Goal: Task Accomplishment & Management: Use online tool/utility

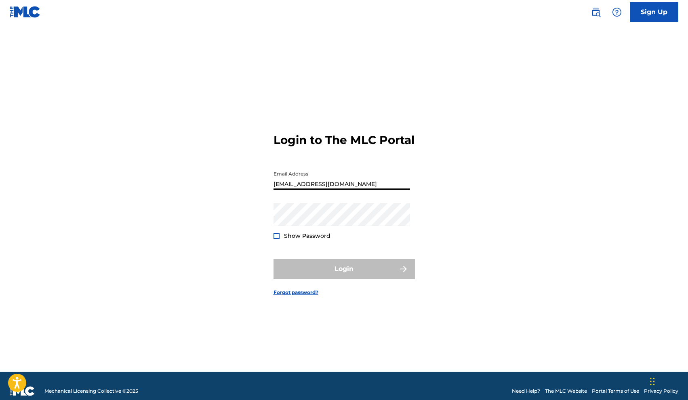
type input "[EMAIL_ADDRESS][DOMAIN_NAME]"
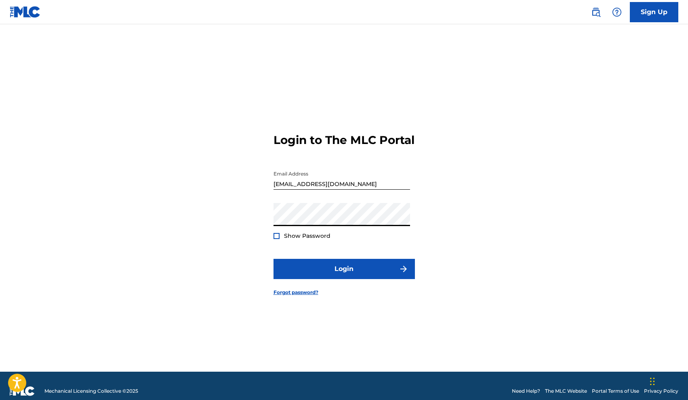
click at [344, 276] on button "Login" at bounding box center [344, 269] width 141 height 20
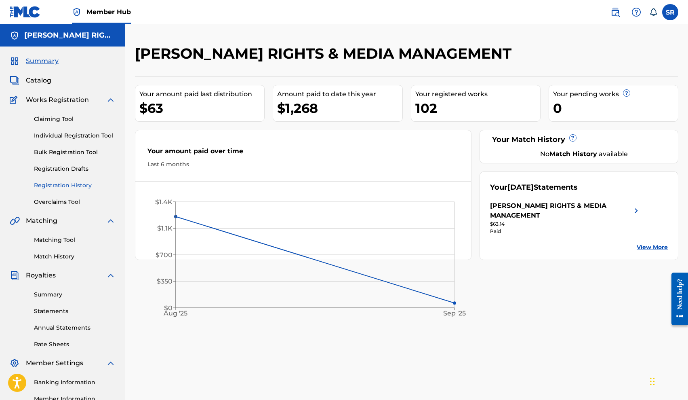
click at [65, 186] on link "Registration History" at bounding box center [75, 185] width 82 height 8
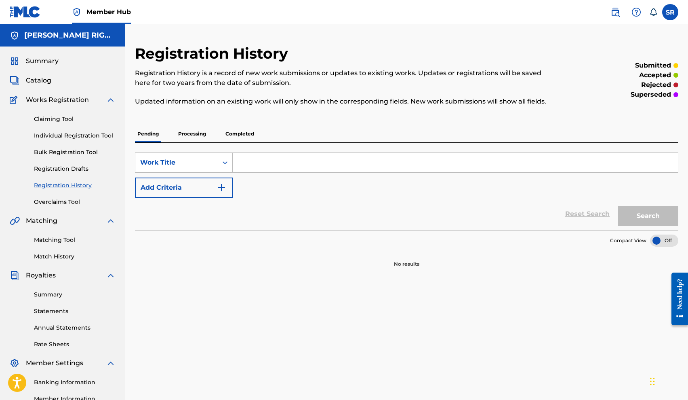
click at [232, 140] on p "Completed" at bounding box center [240, 133] width 34 height 17
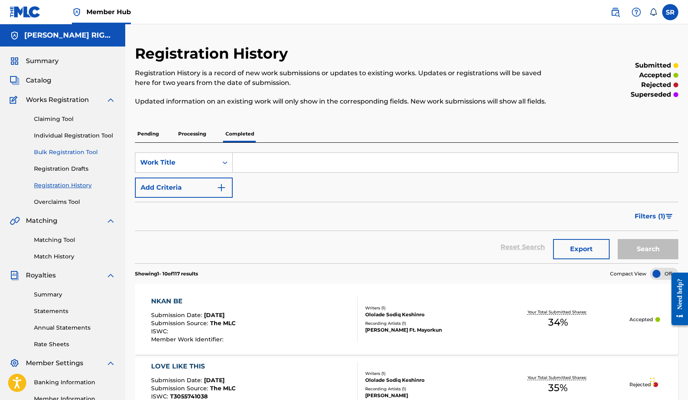
click at [53, 154] on link "Bulk Registration Tool" at bounding box center [75, 152] width 82 height 8
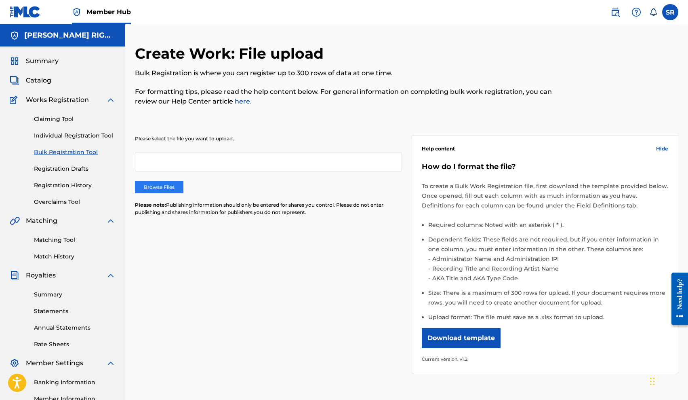
click at [156, 191] on label "Browse Files" at bounding box center [159, 187] width 48 height 12
click at [0, 0] on input "Browse Files" at bounding box center [0, 0] width 0 height 0
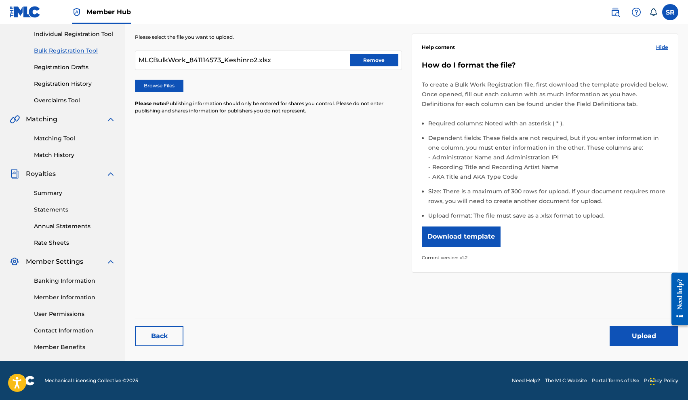
scroll to position [101, 0]
click at [641, 340] on button "Upload" at bounding box center [644, 336] width 69 height 20
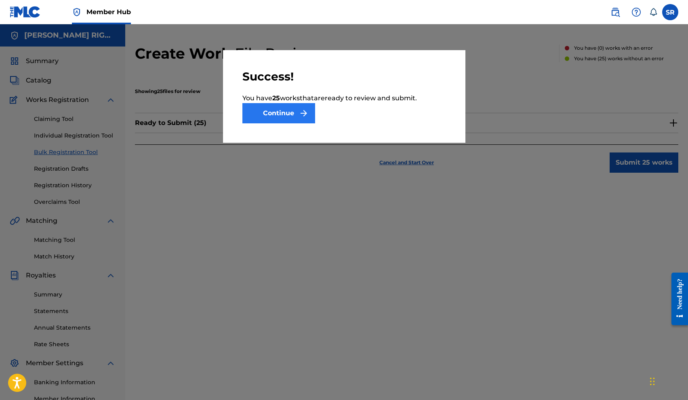
click at [297, 114] on button "Continue" at bounding box center [278, 113] width 73 height 20
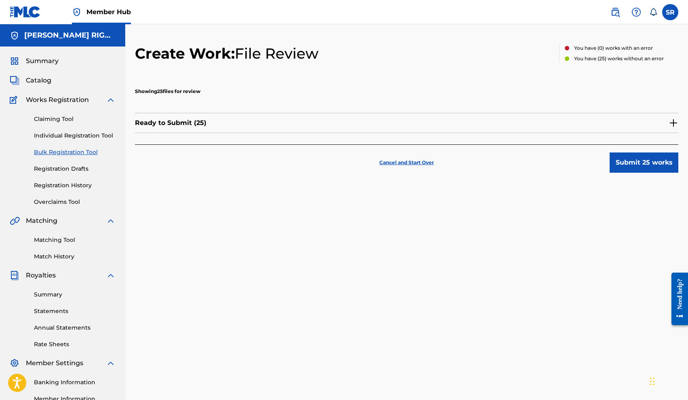
click at [673, 119] on img at bounding box center [674, 123] width 10 height 10
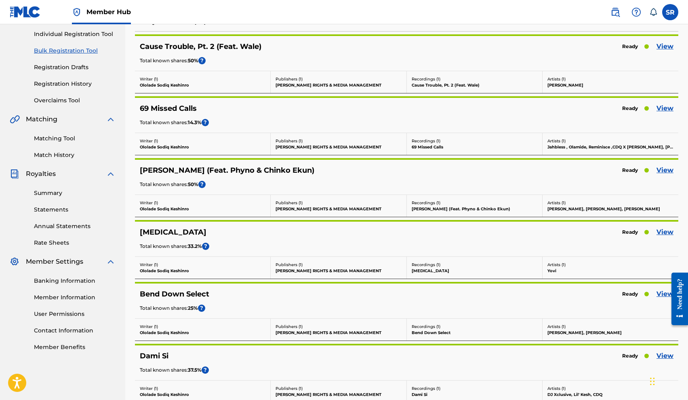
scroll to position [103, 0]
